Goal: Task Accomplishment & Management: Use online tool/utility

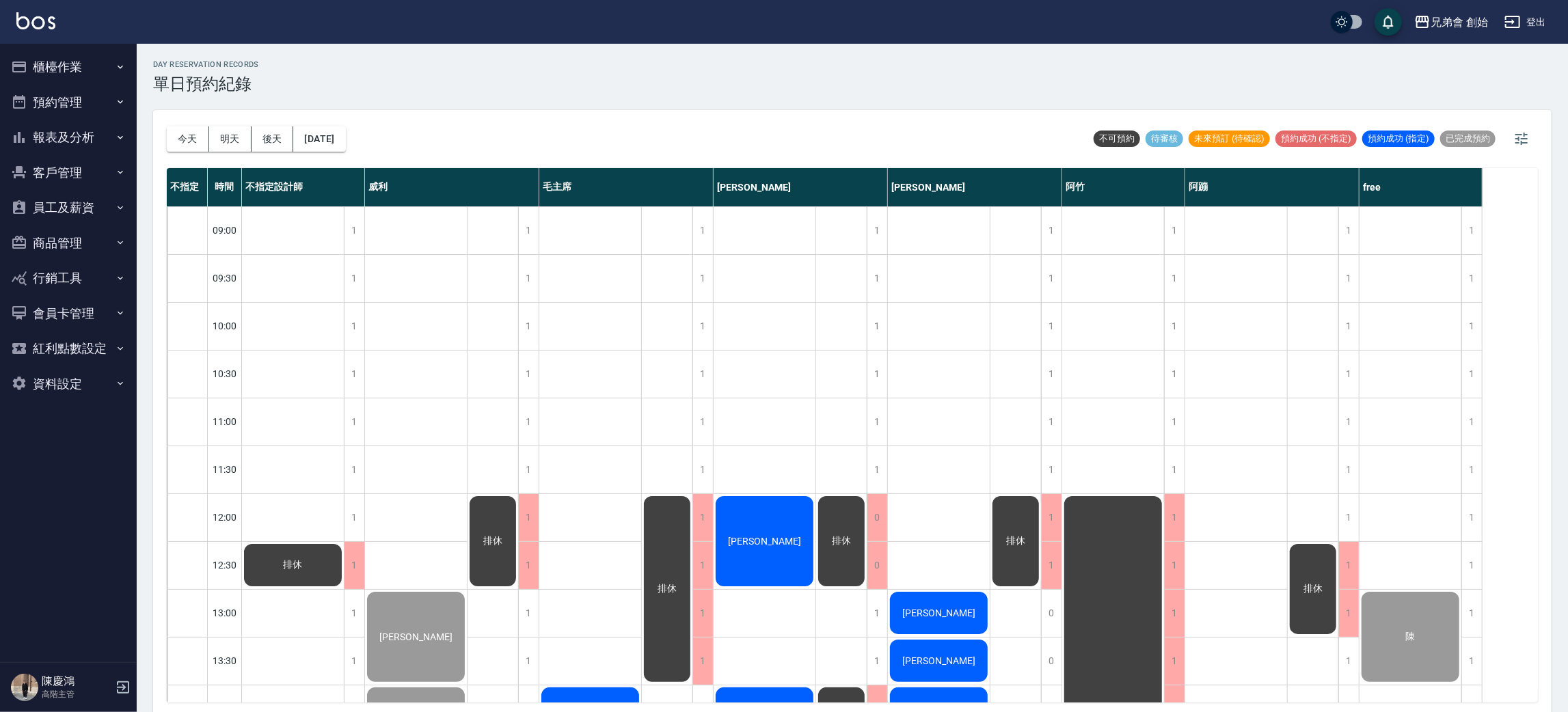
scroll to position [599, 0]
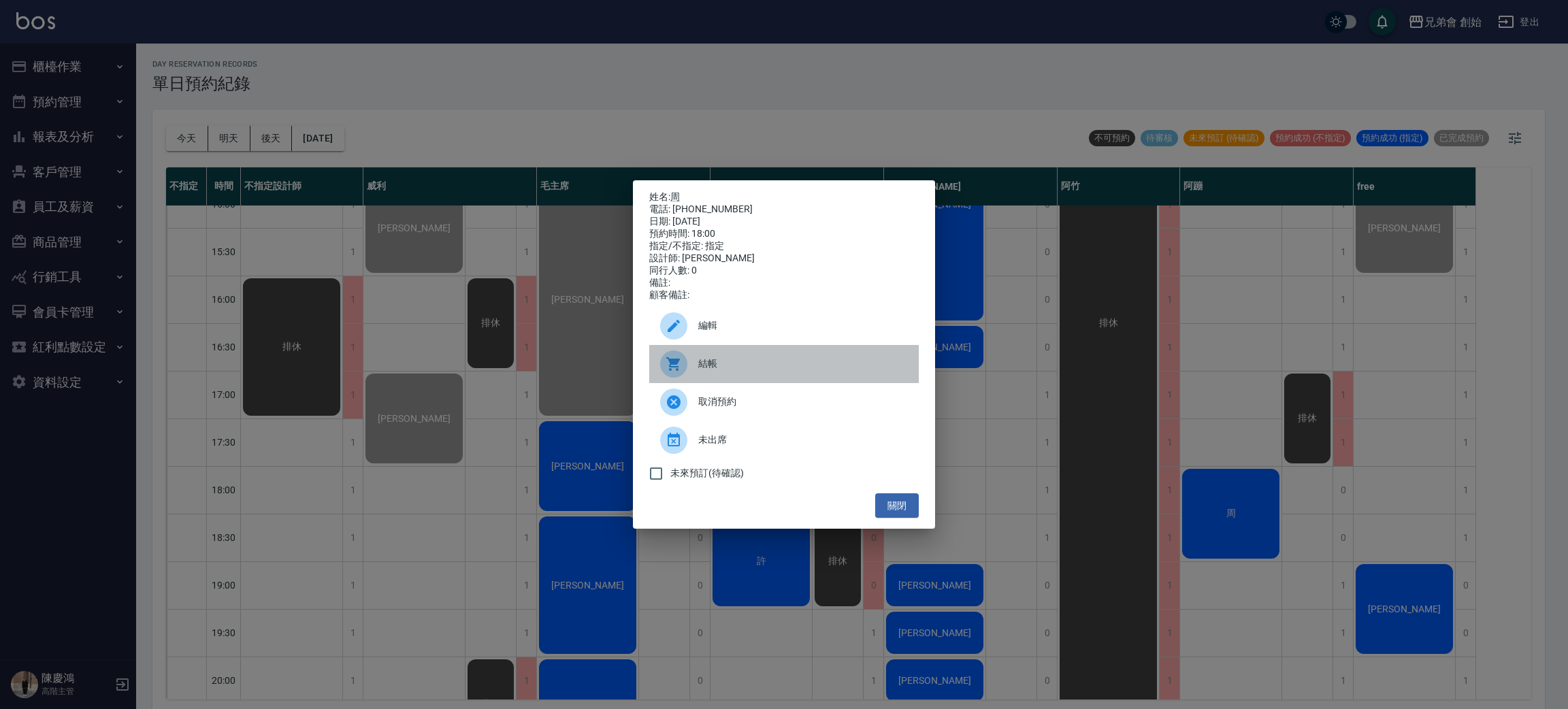
click at [740, 371] on span "結帳" at bounding box center [803, 363] width 210 height 14
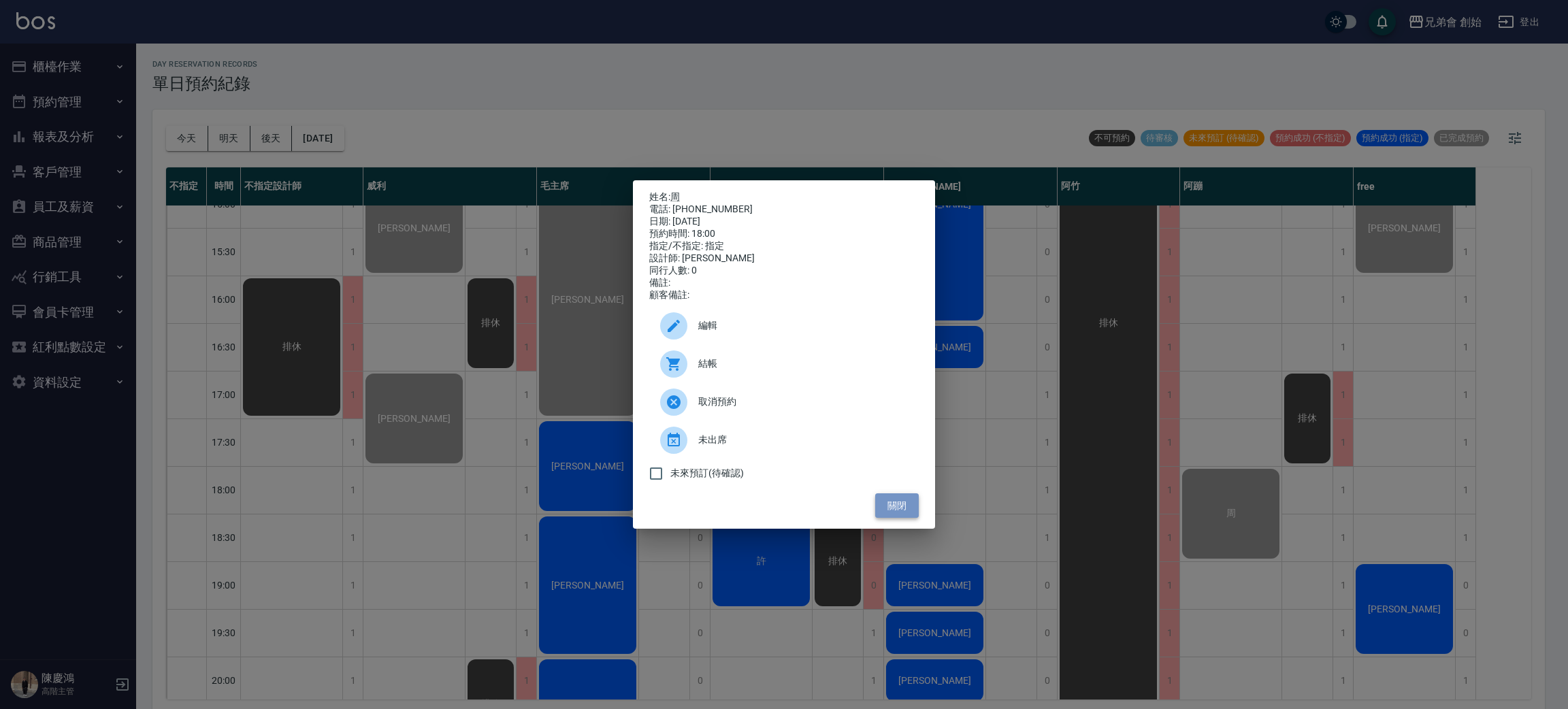
click at [903, 503] on button "關閉" at bounding box center [897, 506] width 44 height 25
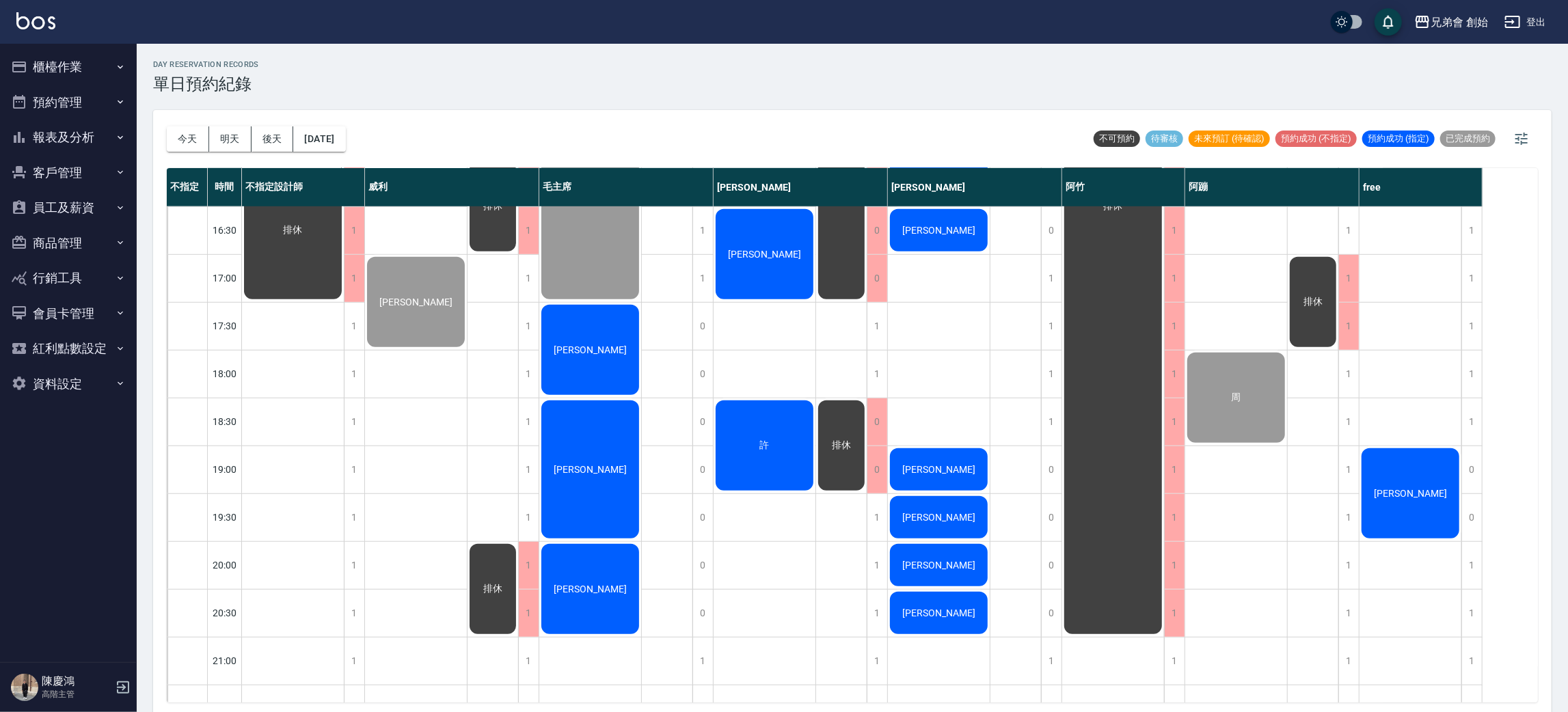
scroll to position [511, 0]
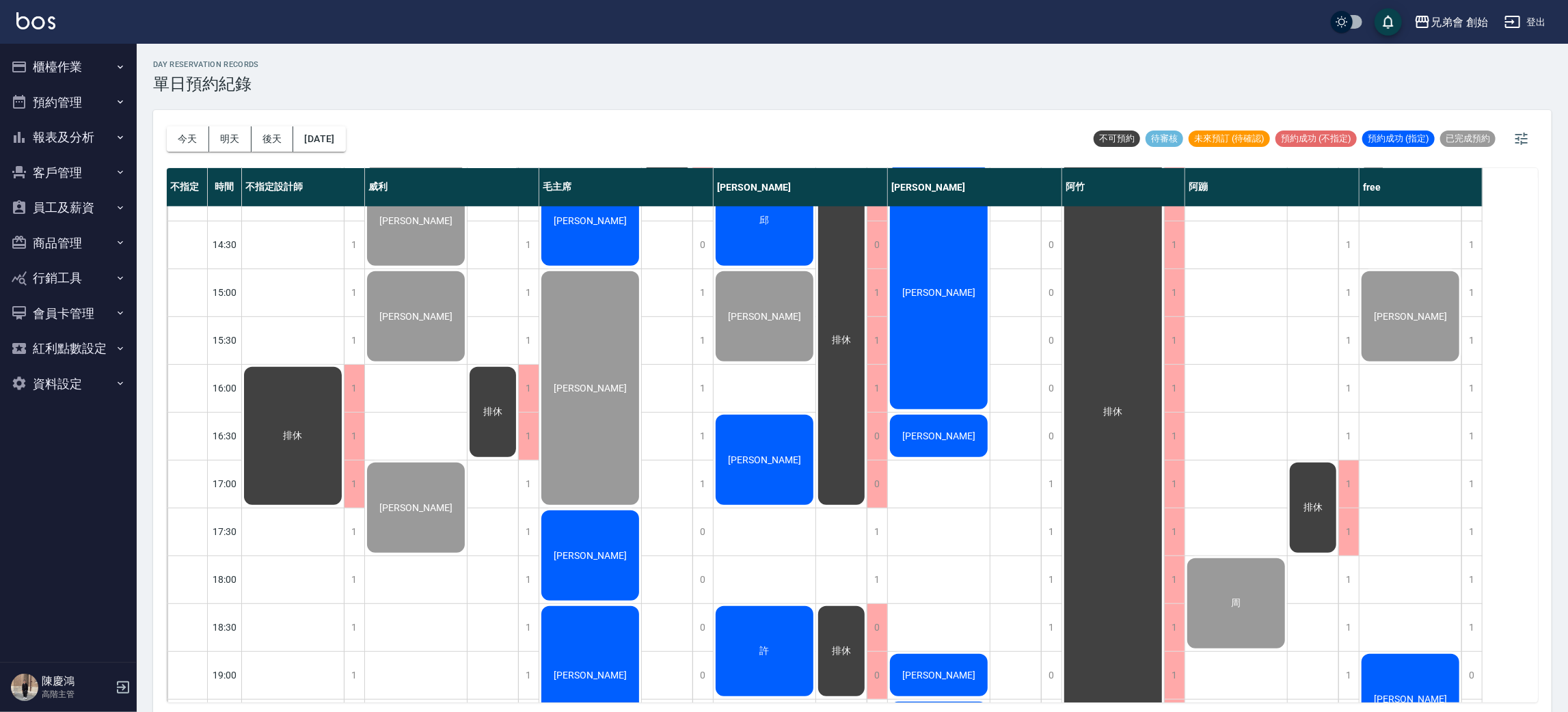
click at [85, 57] on button "櫃檯作業" at bounding box center [67, 67] width 126 height 35
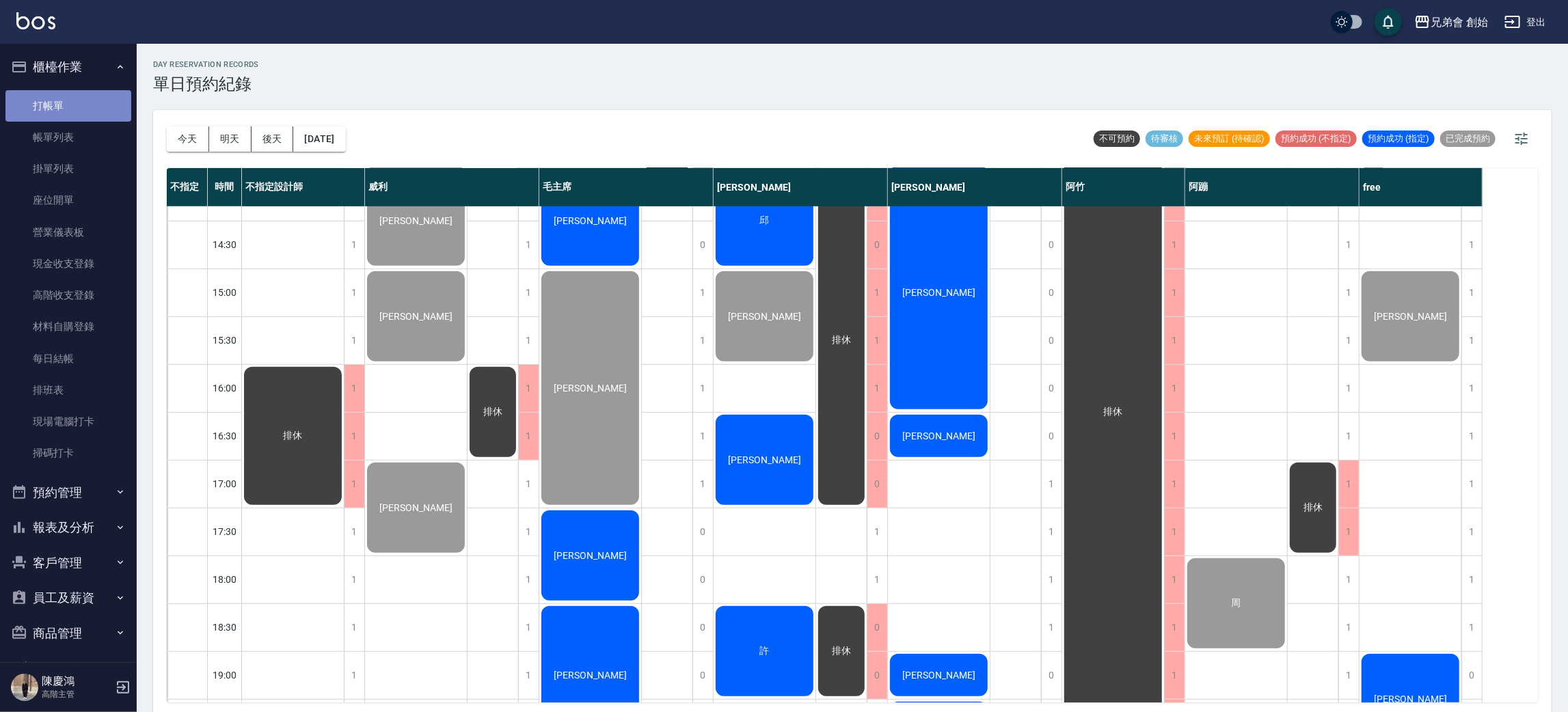
click at [96, 99] on link "打帳單" at bounding box center [67, 105] width 126 height 31
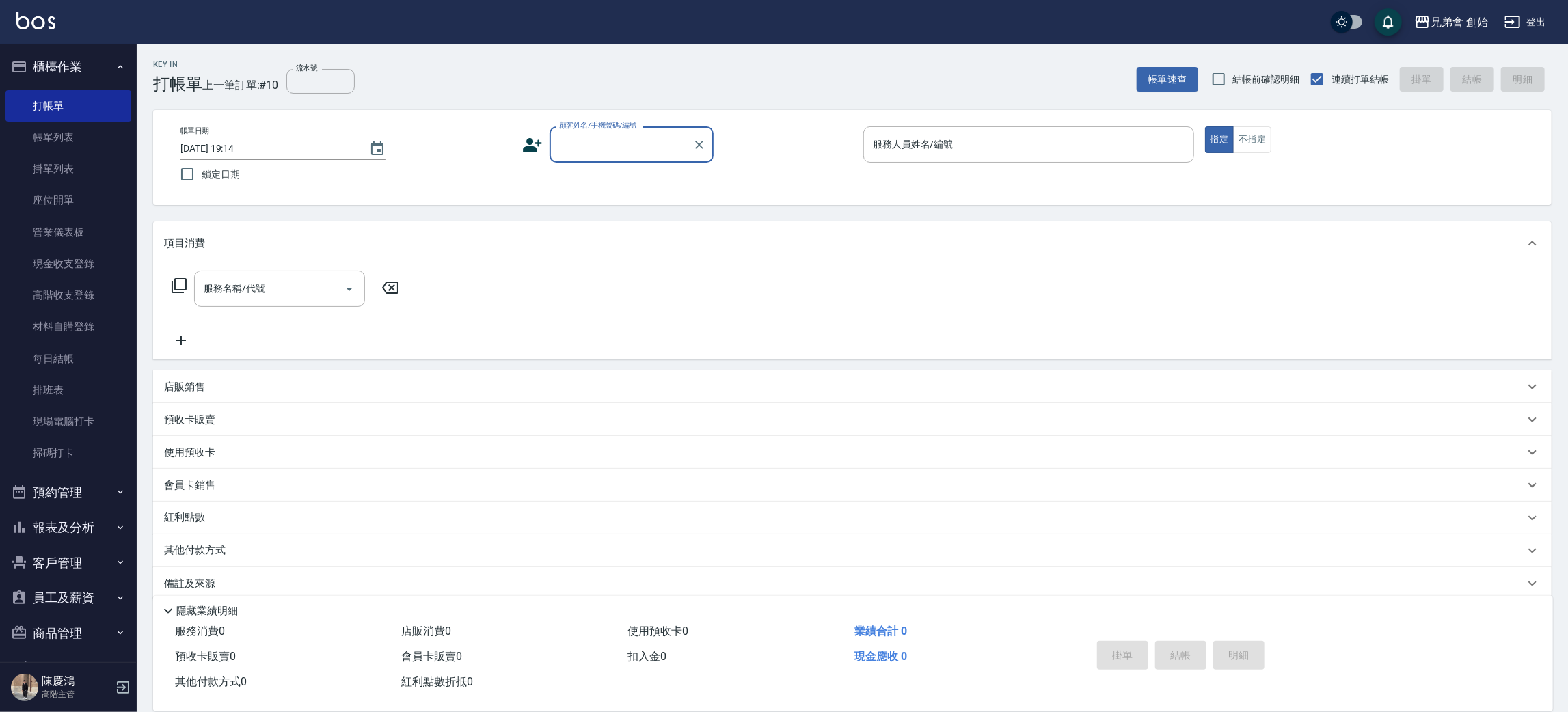
click at [617, 154] on input "顧客姓名/手機號碼/編號" at bounding box center [621, 144] width 132 height 24
click at [707, 180] on li "新增 "簡加熱"" at bounding box center [631, 179] width 164 height 23
type input "[PERSON_NAME]"
drag, startPoint x: 924, startPoint y: 139, endPoint x: 927, endPoint y: 149, distance: 10.4
click at [926, 139] on input "服務人員姓名/編號" at bounding box center [1028, 144] width 319 height 24
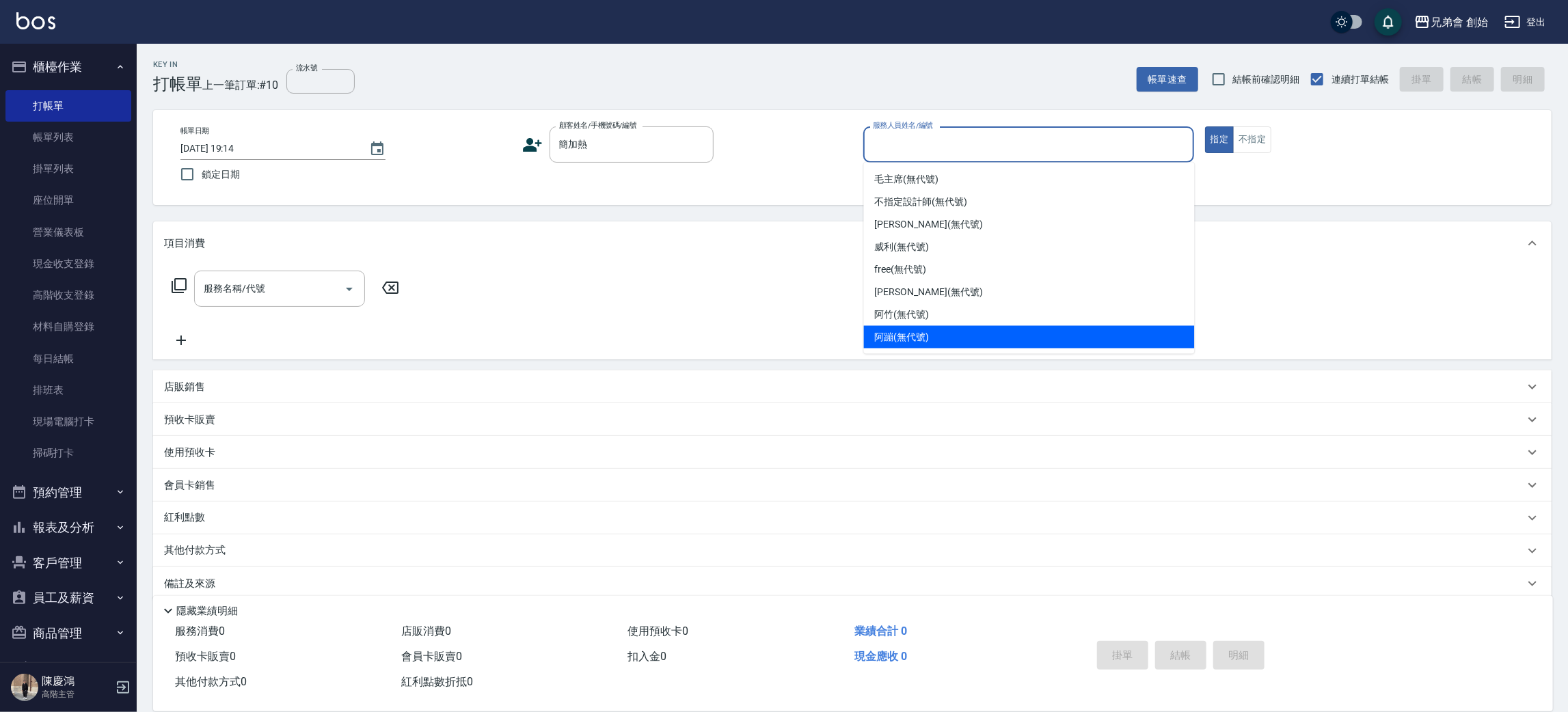
click at [989, 329] on div "阿蹦 (無代號)" at bounding box center [1029, 337] width 330 height 23
type input "阿蹦(無代號)"
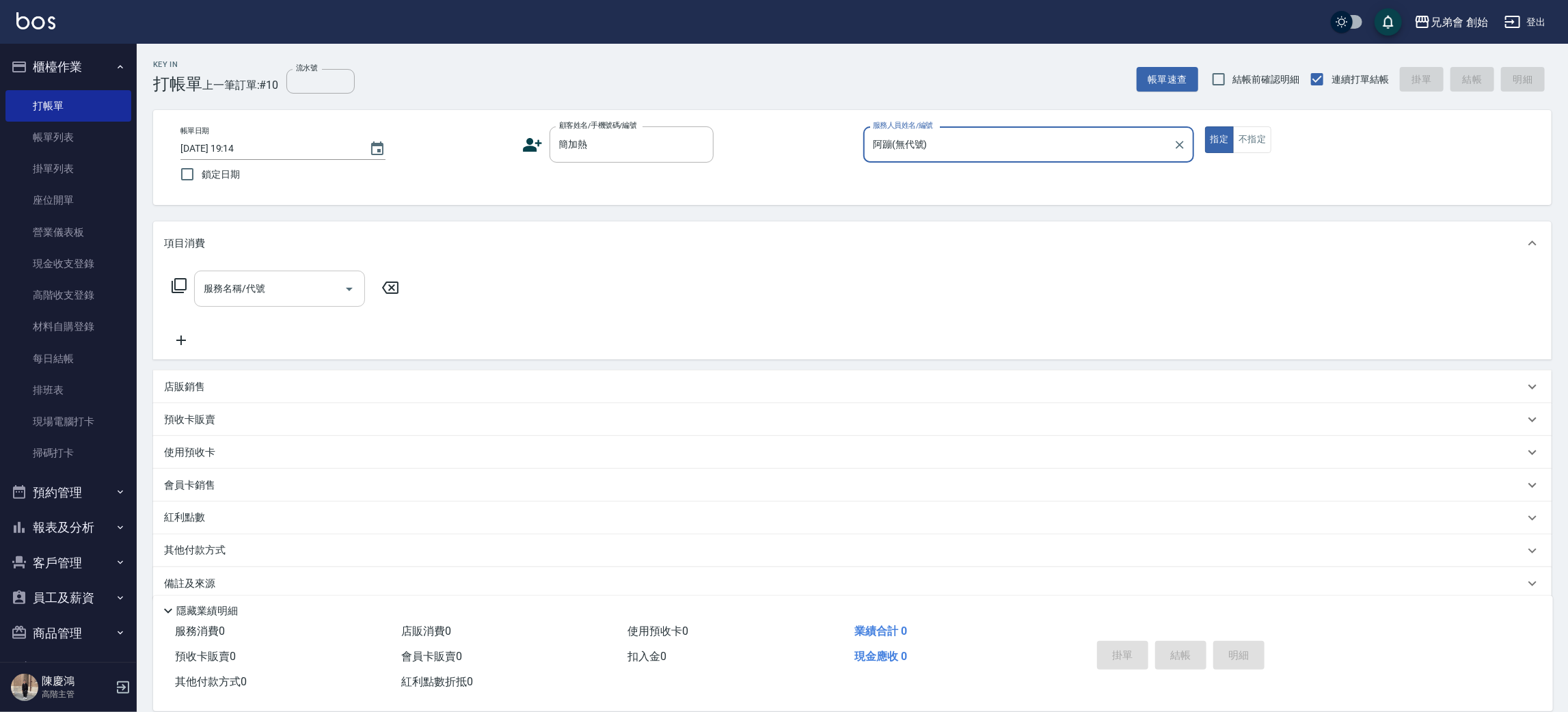
click at [298, 286] on input "服務名稱/代號" at bounding box center [270, 288] width 138 height 24
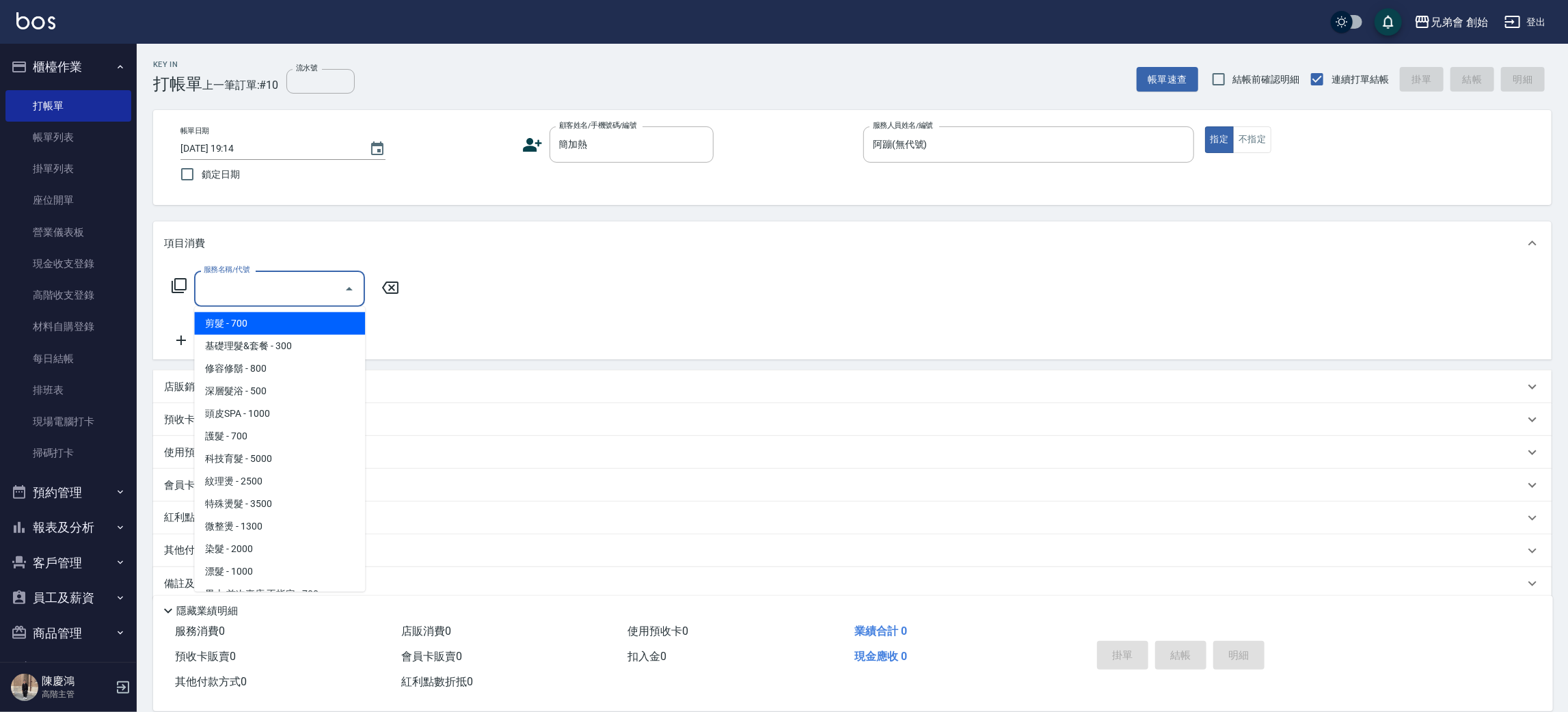
click at [313, 324] on span "剪髮 - 700" at bounding box center [279, 324] width 171 height 23
type input "剪髮(A01)"
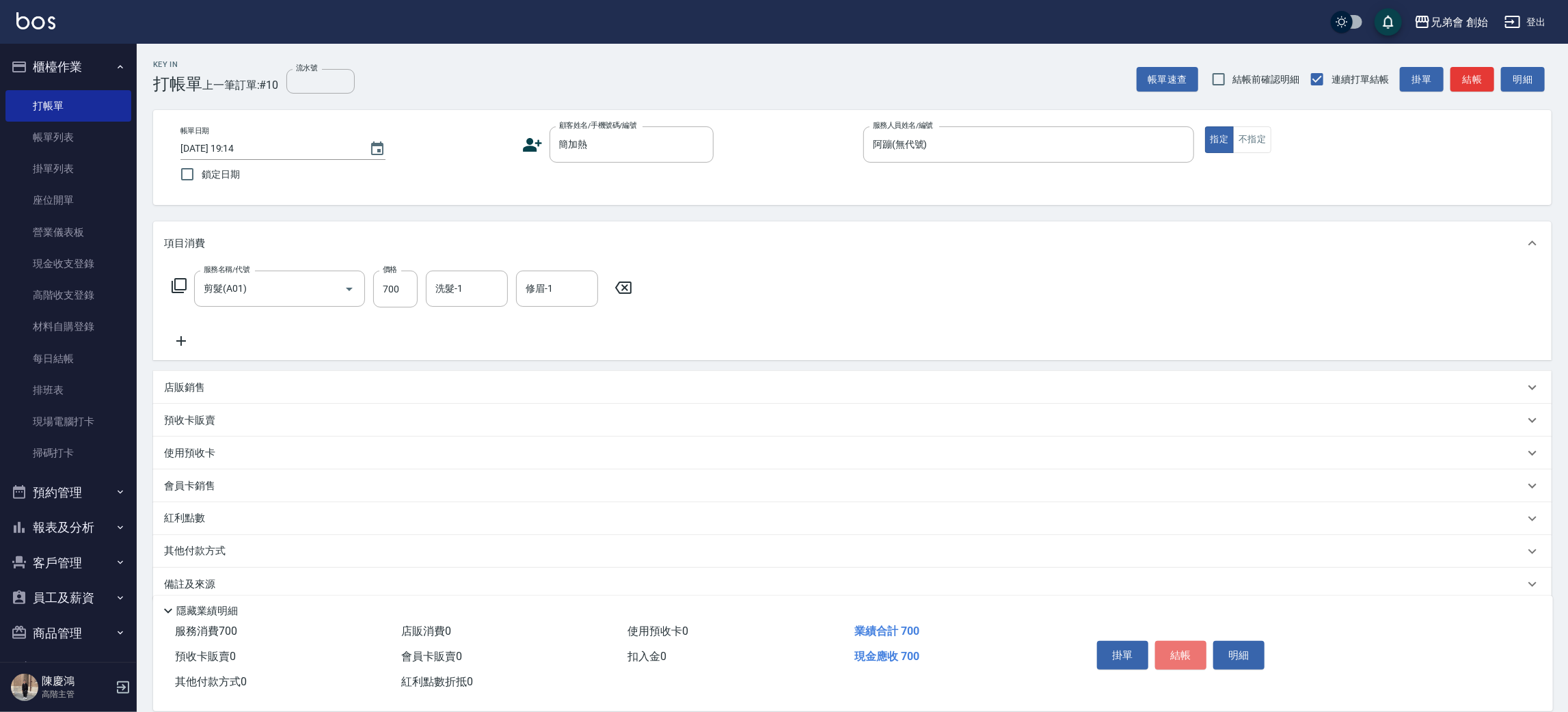
click at [1178, 649] on button "結帳" at bounding box center [1180, 656] width 51 height 29
type input "2025/08/21 19:15"
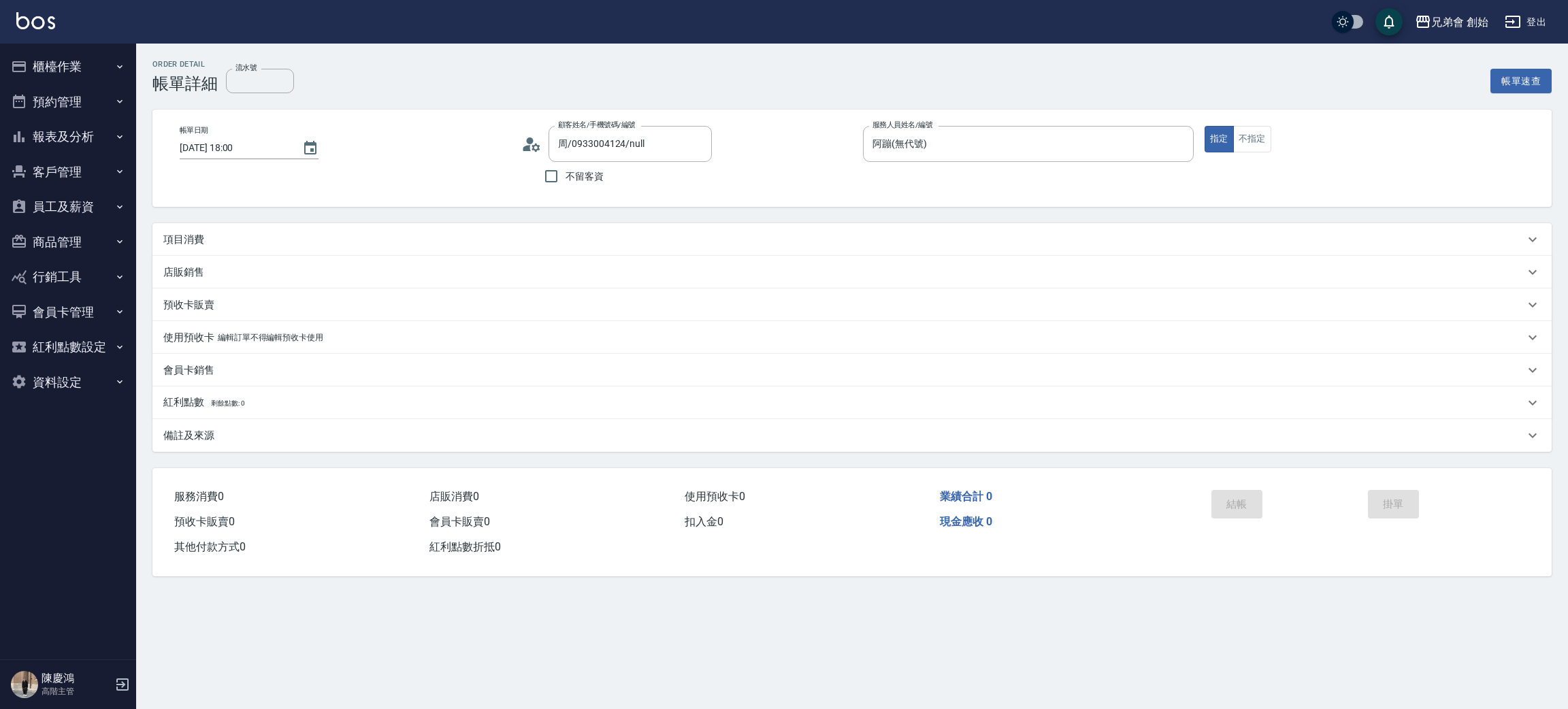
click at [291, 228] on div "項目消費" at bounding box center [852, 239] width 1399 height 33
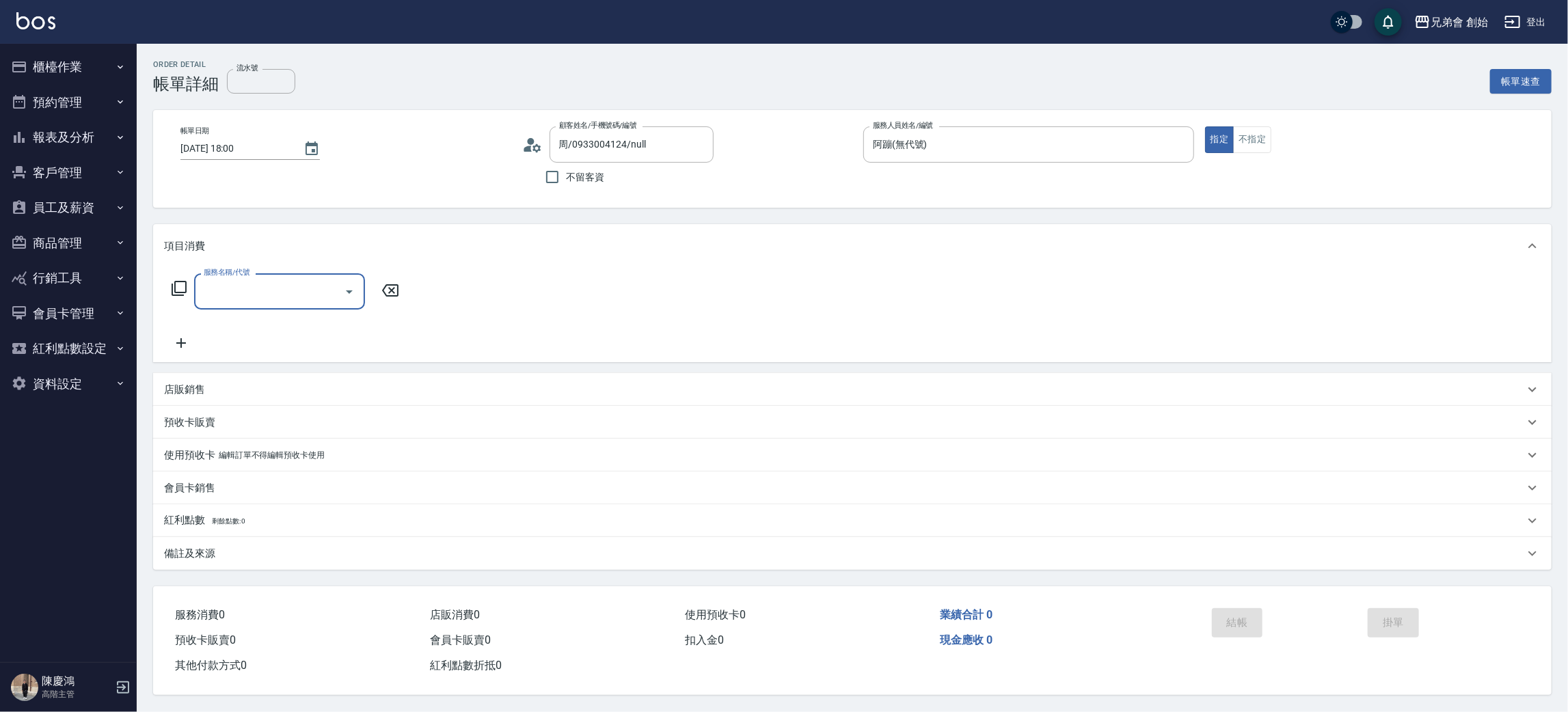
drag, startPoint x: 291, startPoint y: 303, endPoint x: 291, endPoint y: 291, distance: 12.0
click at [291, 298] on div "服務名稱/代號" at bounding box center [279, 291] width 171 height 36
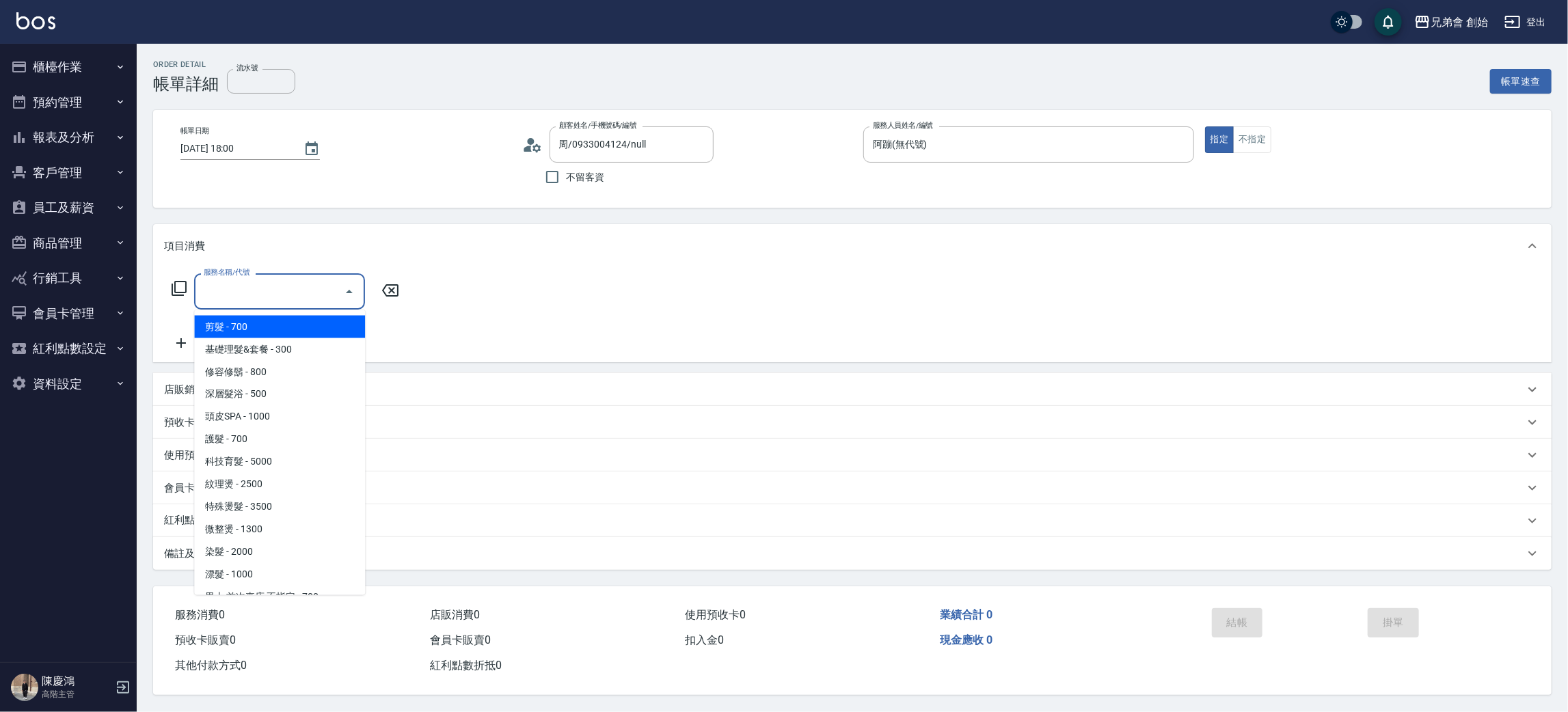
drag, startPoint x: 293, startPoint y: 324, endPoint x: 302, endPoint y: 329, distance: 10.3
click at [293, 323] on span "剪髮 - 700" at bounding box center [279, 327] width 171 height 23
type input "剪髮(A01)"
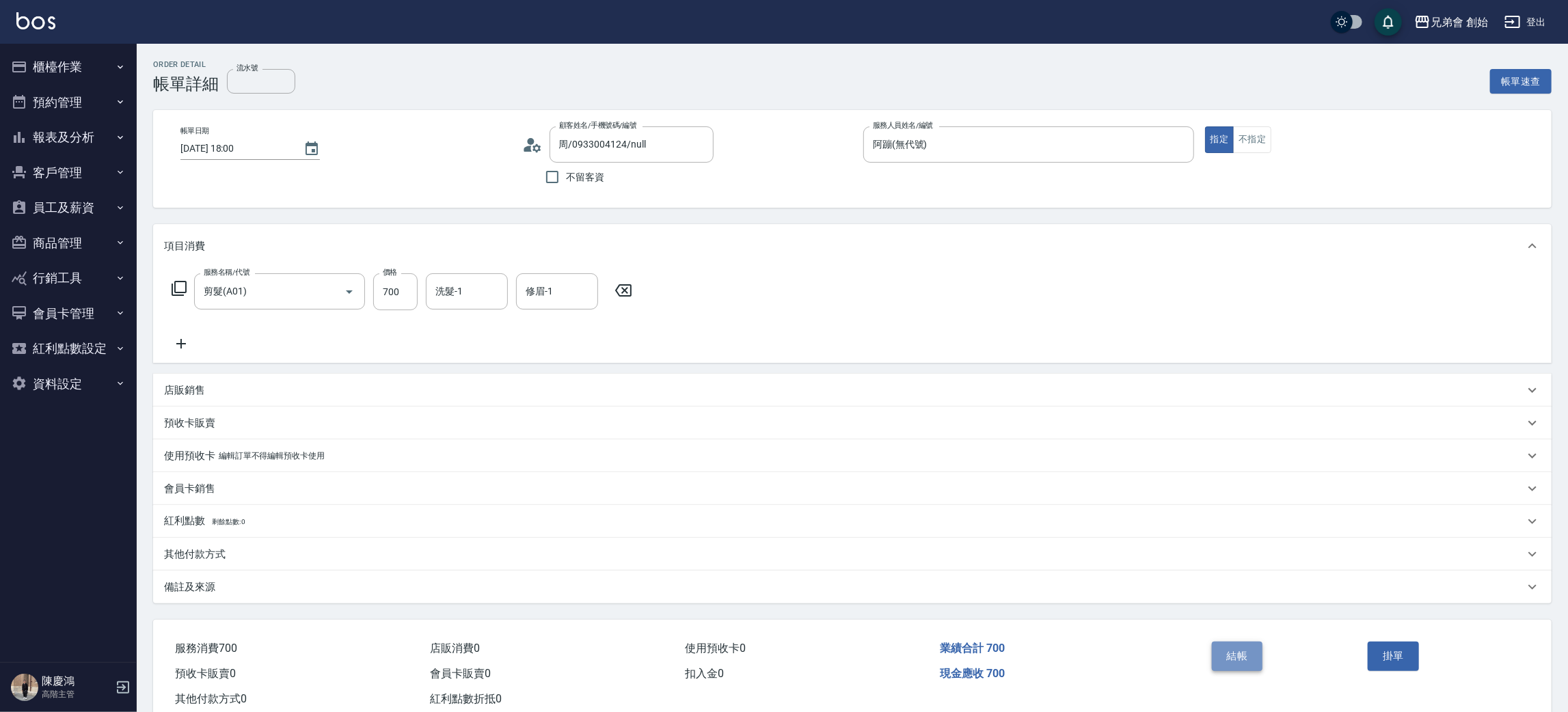
click at [1238, 655] on button "結帳" at bounding box center [1238, 656] width 51 height 29
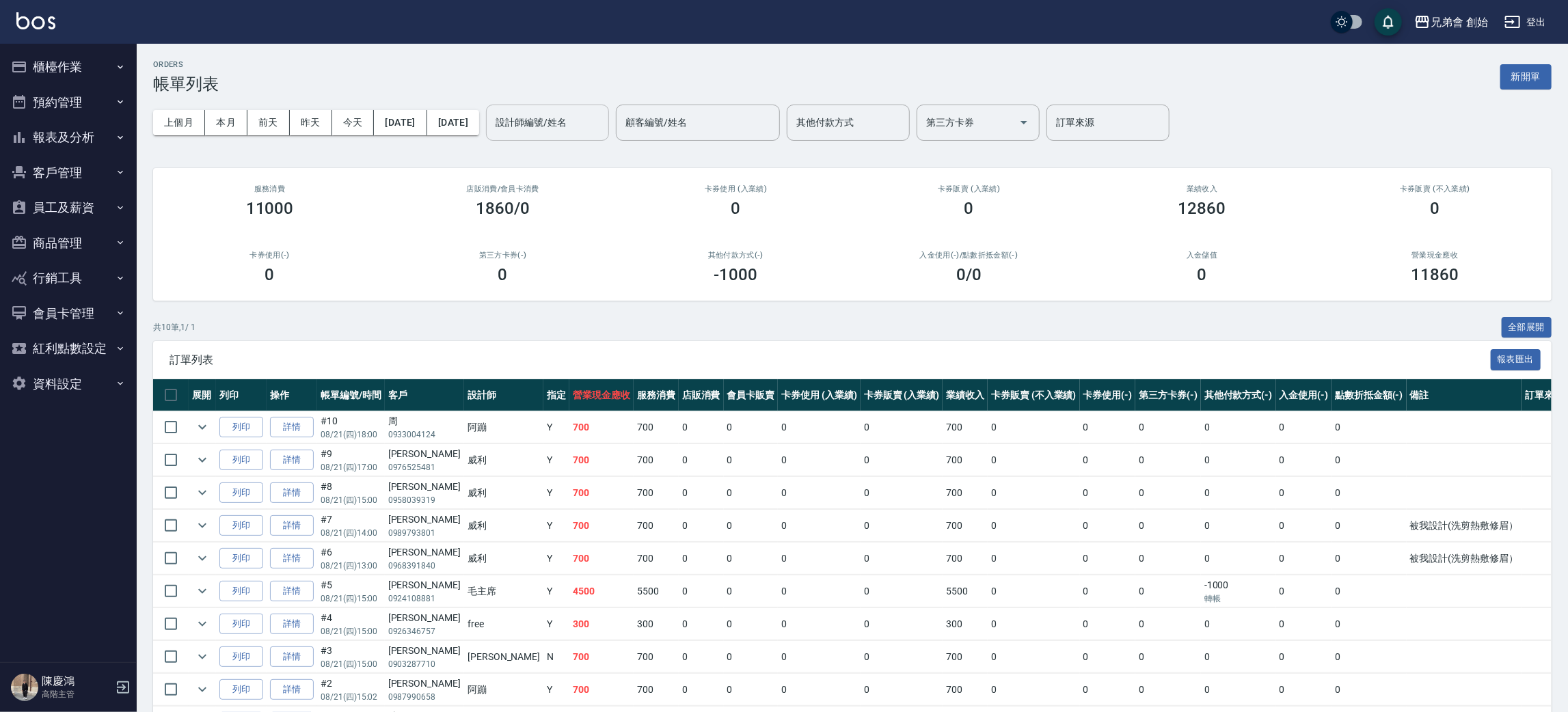
click at [609, 135] on div "設計師編號/姓名" at bounding box center [547, 122] width 123 height 36
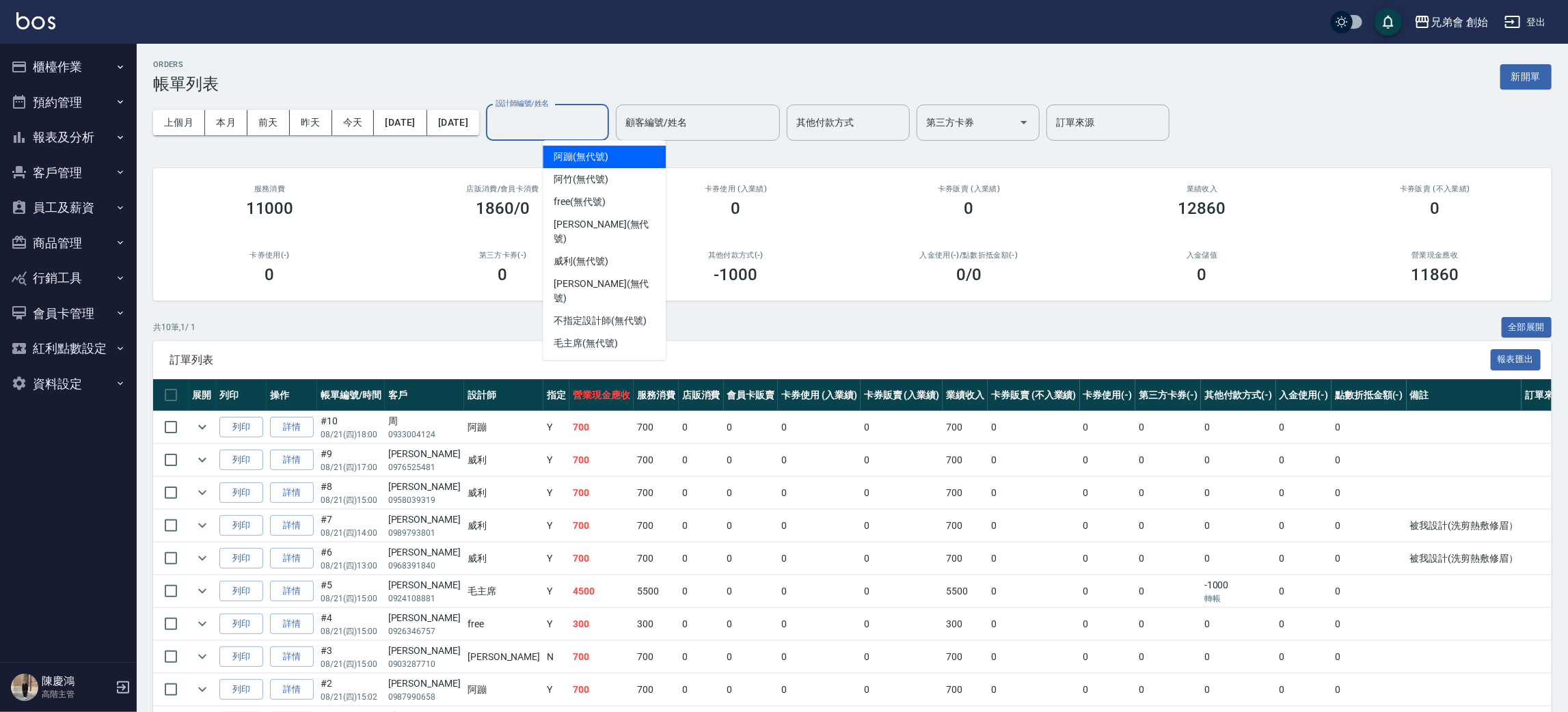
click at [613, 161] on div "阿蹦 (無代號)" at bounding box center [604, 157] width 123 height 23
type input "阿蹦(無代號)"
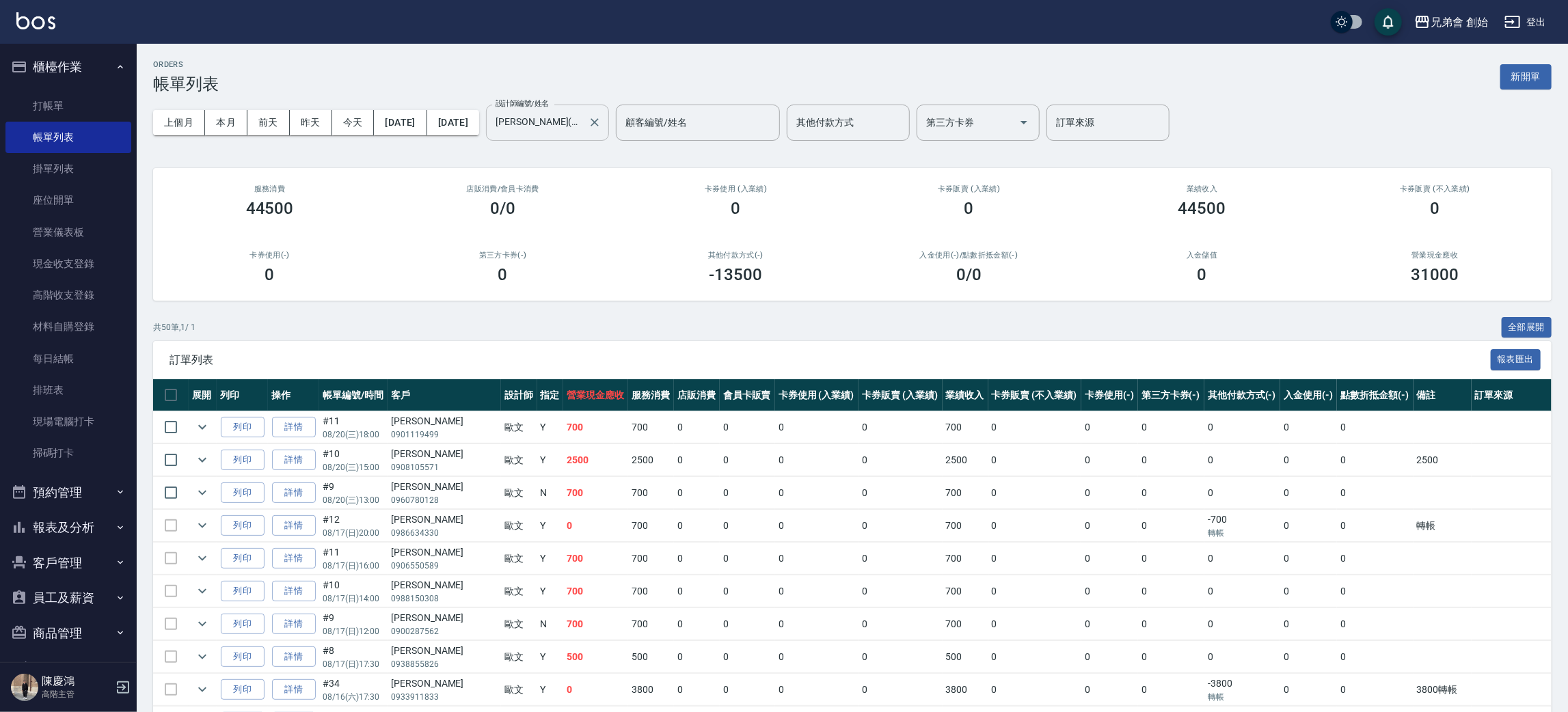
click at [577, 129] on input "[PERSON_NAME](無代號)" at bounding box center [537, 122] width 90 height 24
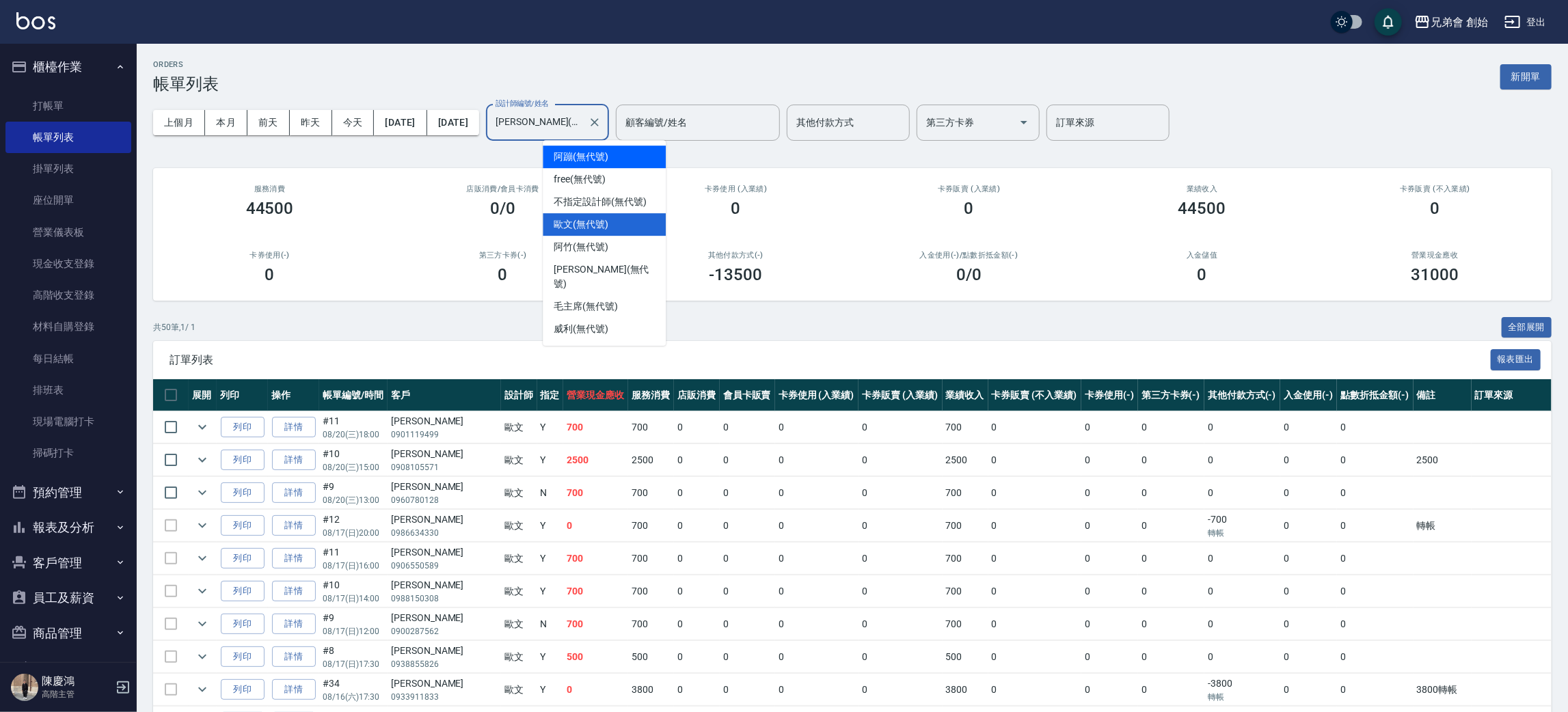
click at [609, 158] on span "阿蹦 (無代號)" at bounding box center [581, 157] width 55 height 14
type input "阿蹦(無代號)"
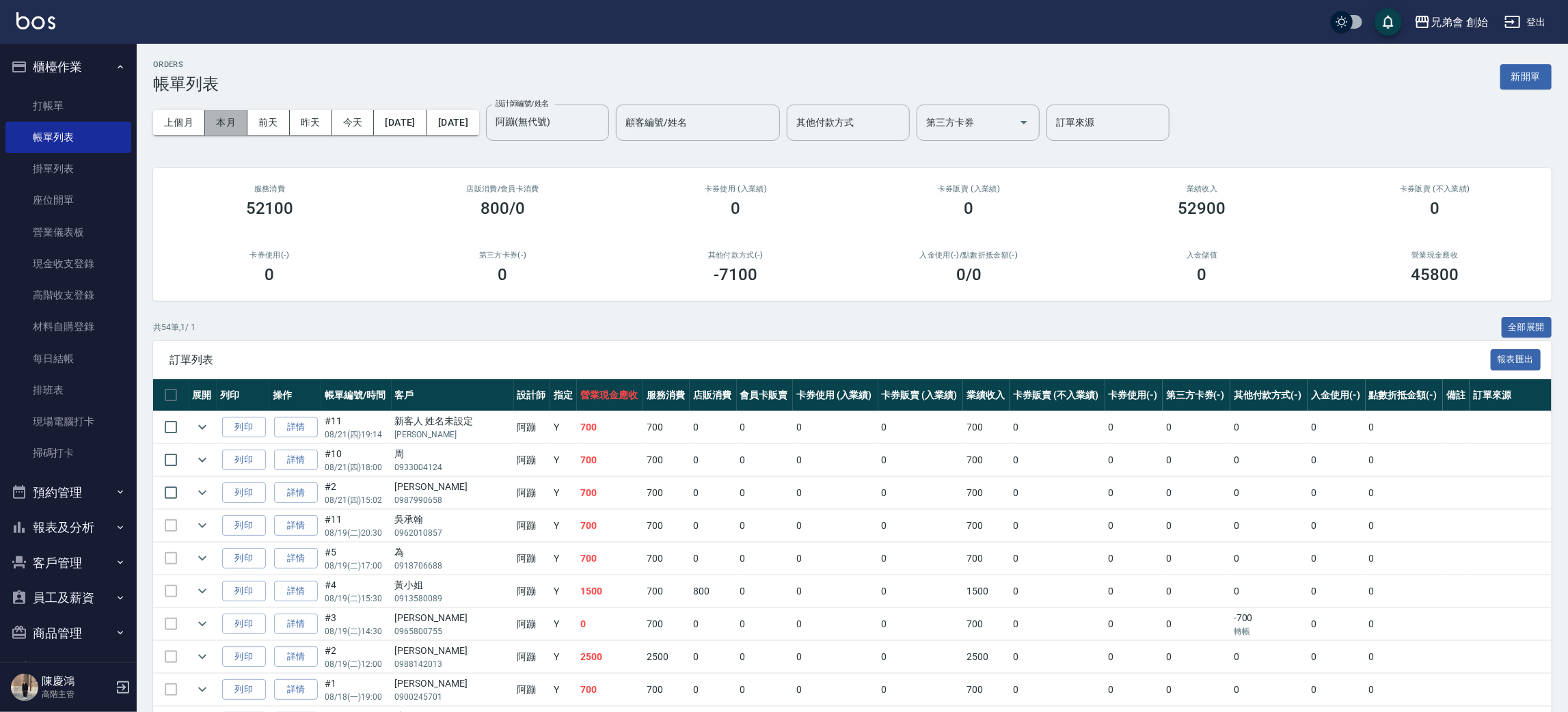
click at [247, 123] on button "本月" at bounding box center [226, 123] width 42 height 25
click at [244, 131] on button "本月" at bounding box center [226, 123] width 42 height 25
click at [218, 126] on button "本月" at bounding box center [226, 123] width 42 height 25
click at [182, 128] on button "上個月" at bounding box center [180, 123] width 52 height 25
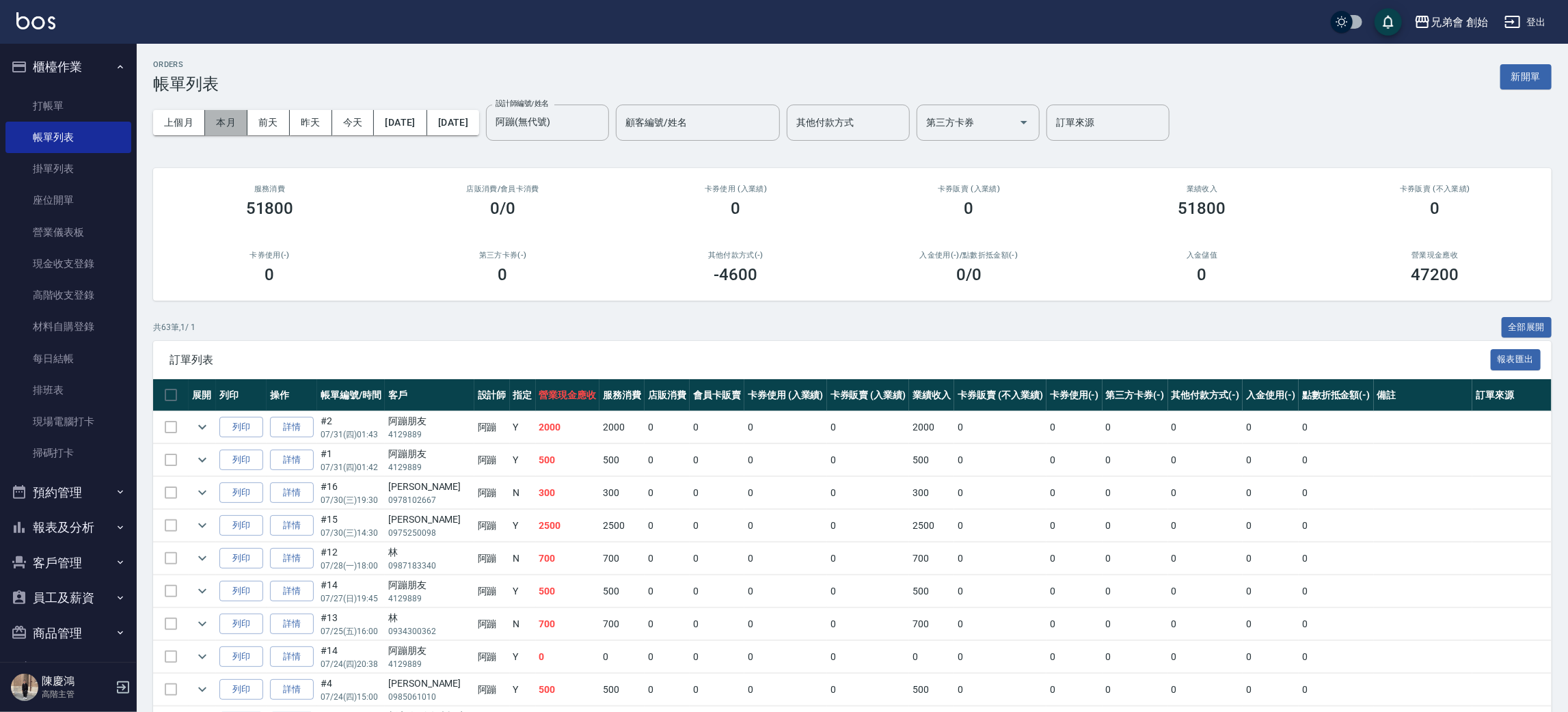
click at [234, 126] on button "本月" at bounding box center [226, 123] width 42 height 25
